Goal: Task Accomplishment & Management: Use online tool/utility

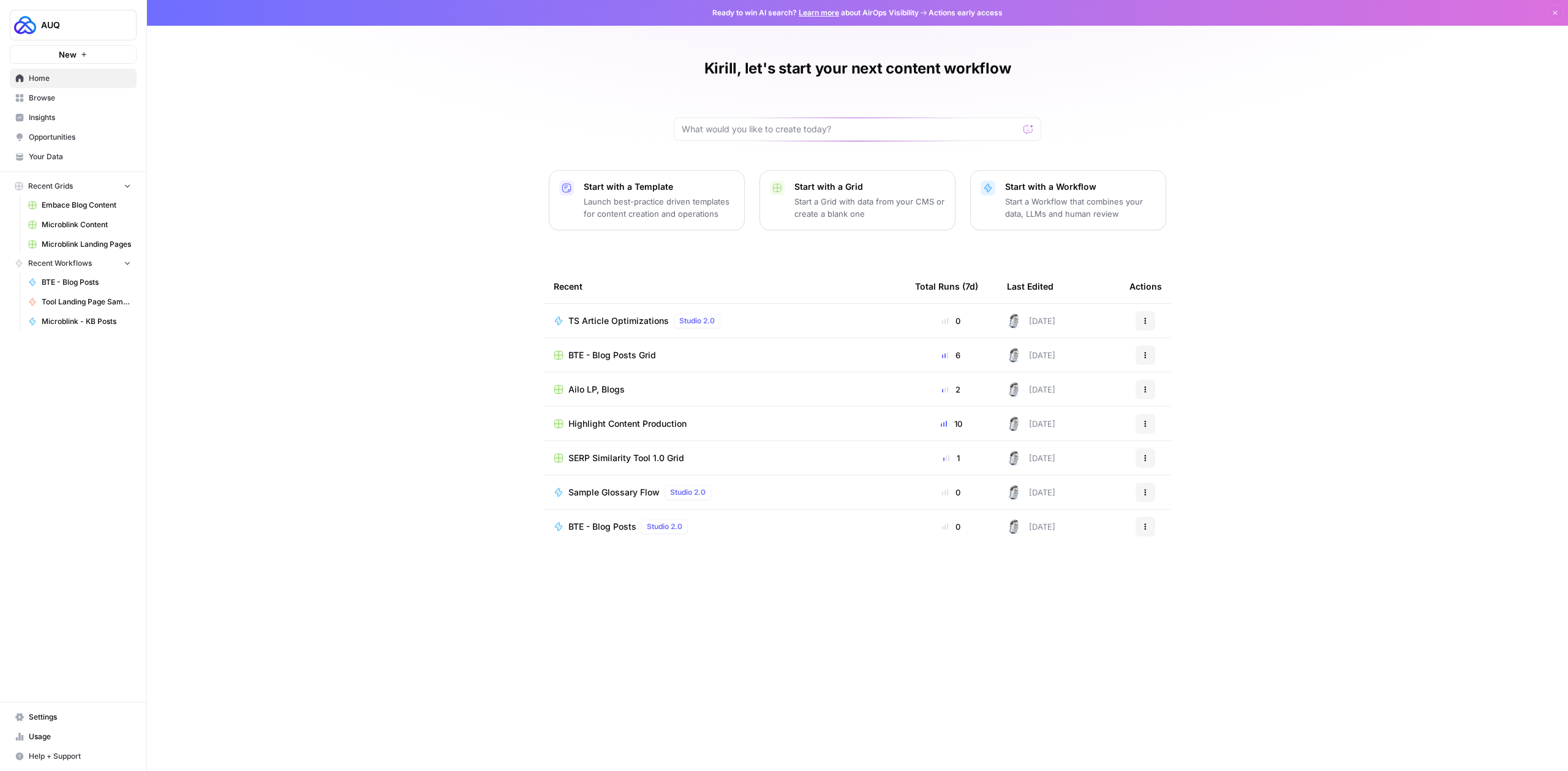
click at [92, 52] on button "New" at bounding box center [73, 54] width 127 height 18
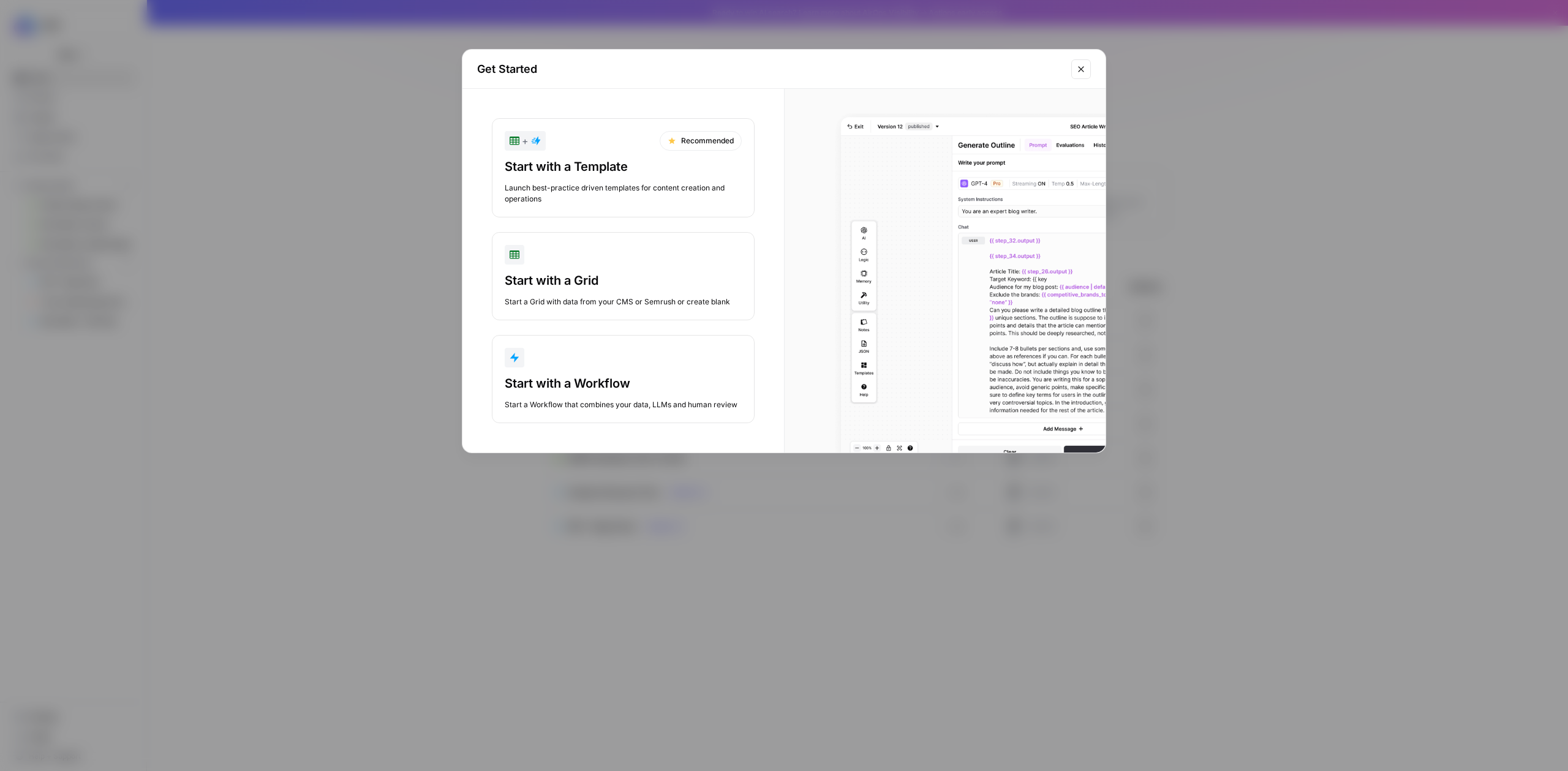
click at [595, 381] on div "Start with a Workflow" at bounding box center [623, 383] width 237 height 17
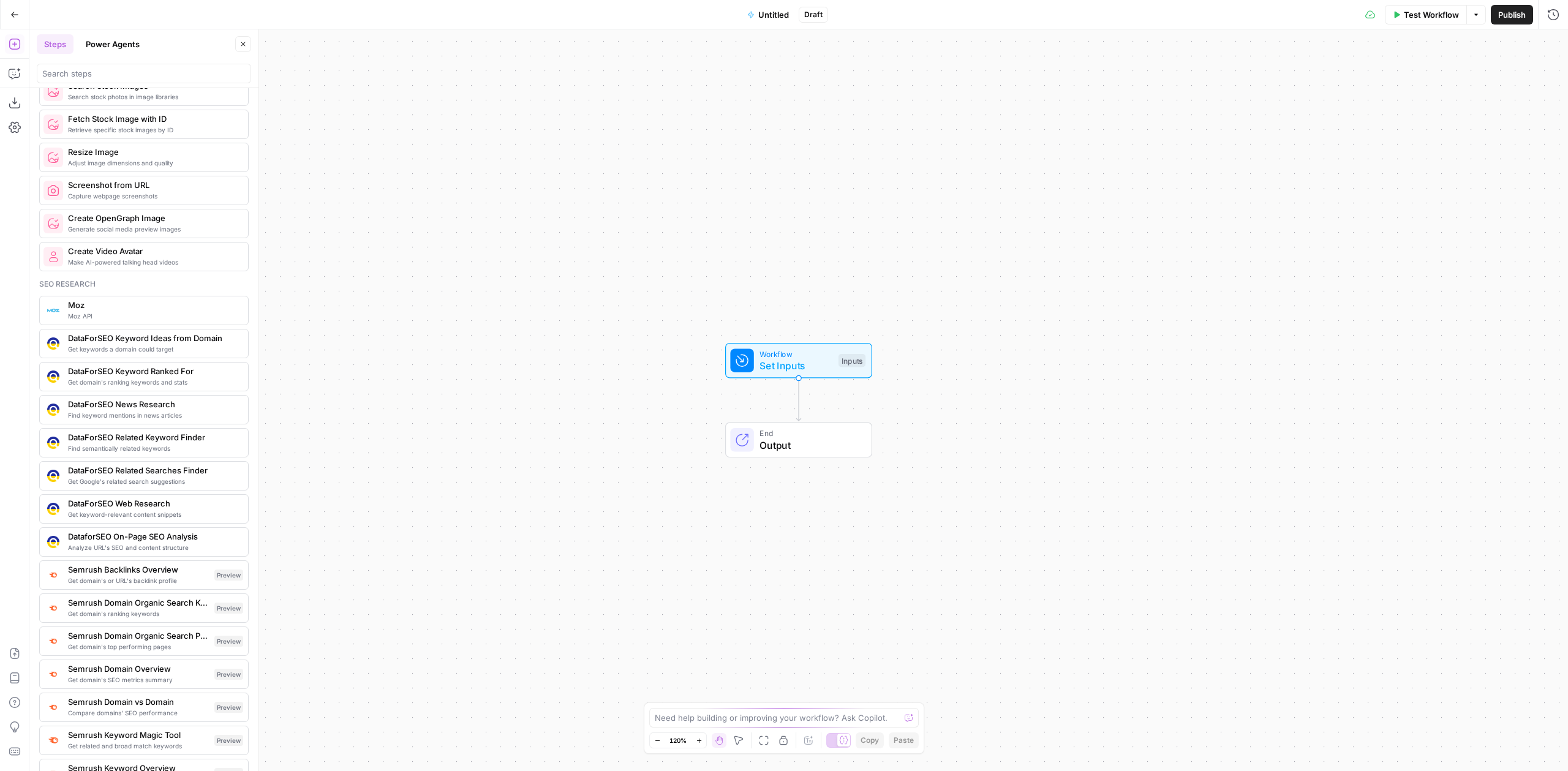
scroll to position [970, 0]
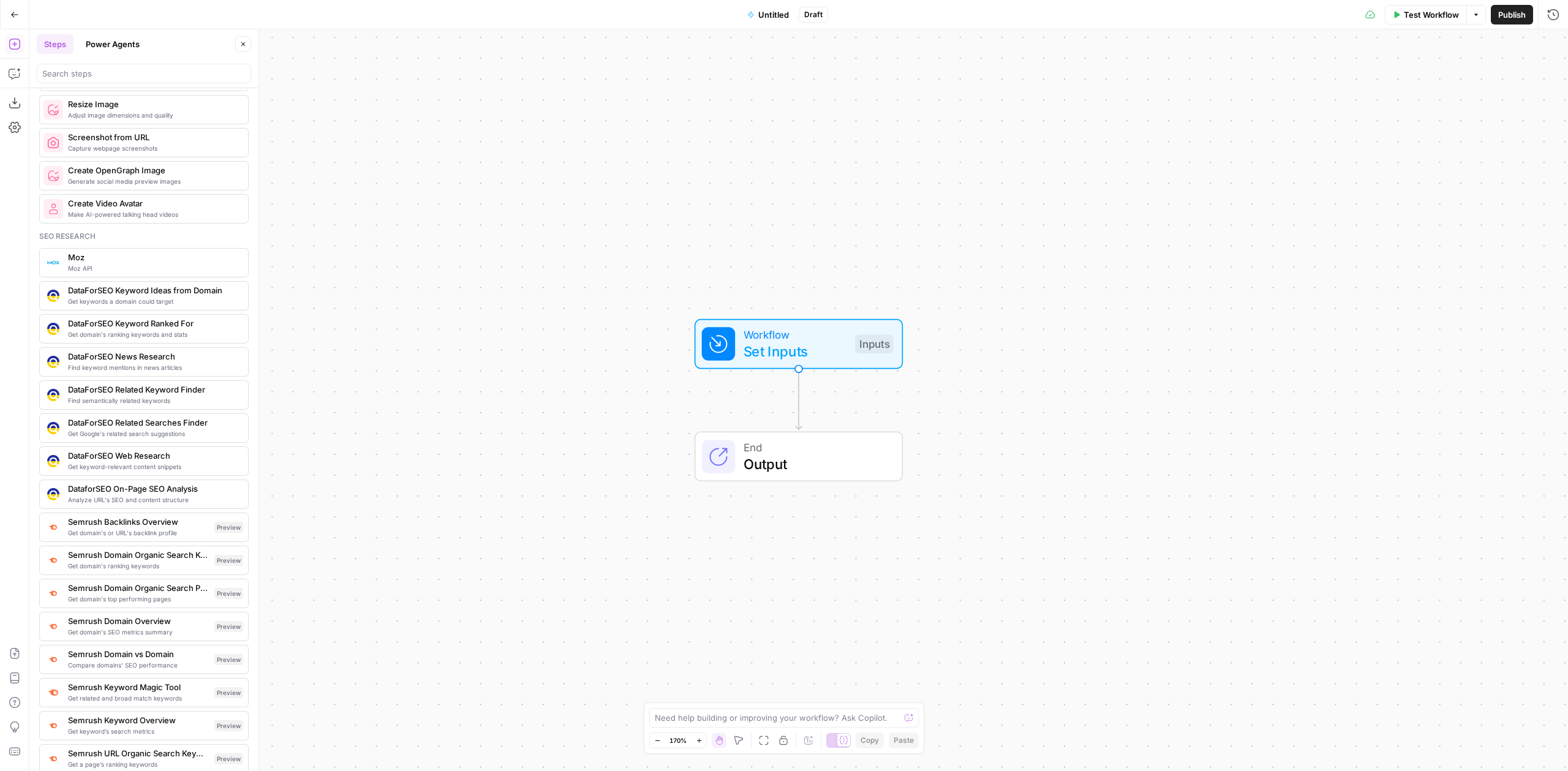
click at [194, 236] on div "Seo research" at bounding box center [144, 236] width 210 height 11
